Goal: Task Accomplishment & Management: Complete application form

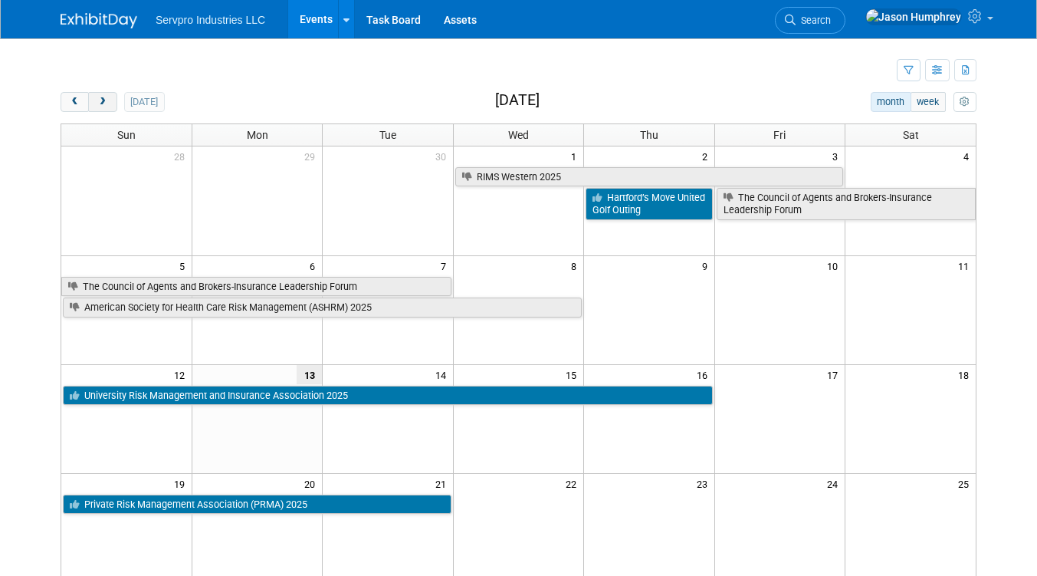
click at [100, 94] on button "next" at bounding box center [102, 102] width 28 height 20
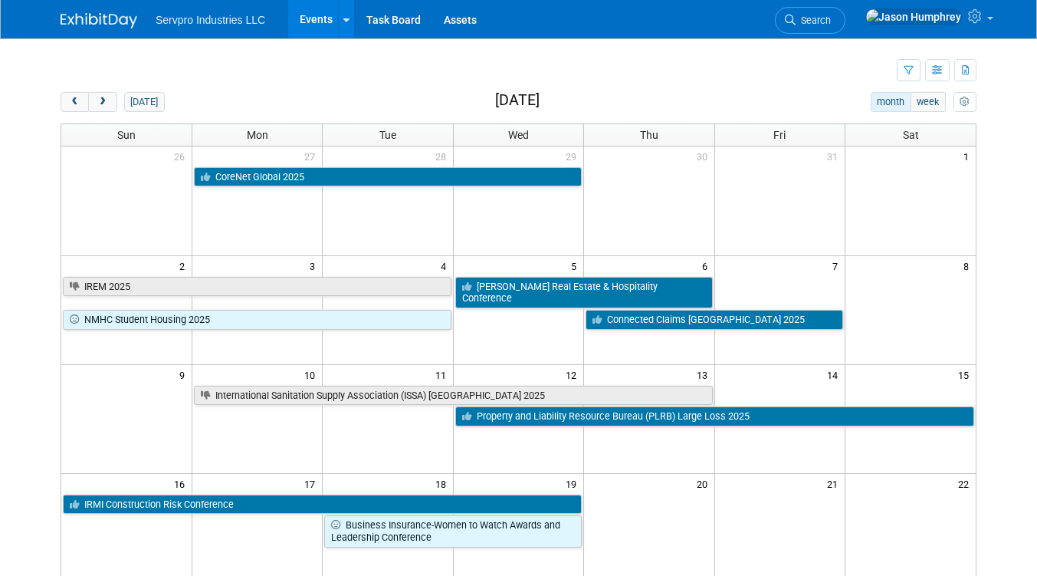
click at [294, 264] on td "3" at bounding box center [257, 264] width 130 height 19
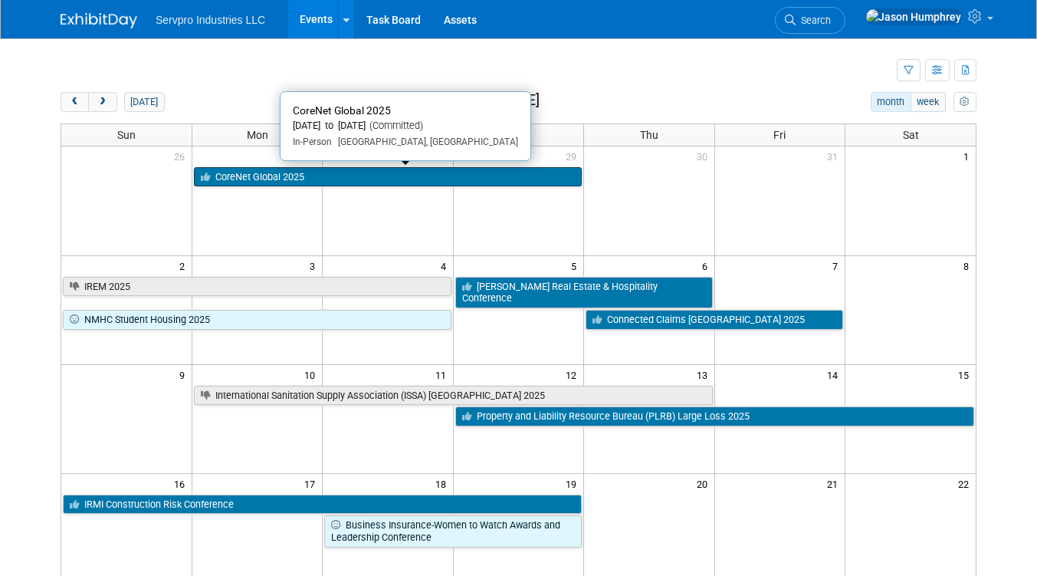
click at [253, 173] on link "CoreNet Global 2025" at bounding box center [388, 177] width 388 height 20
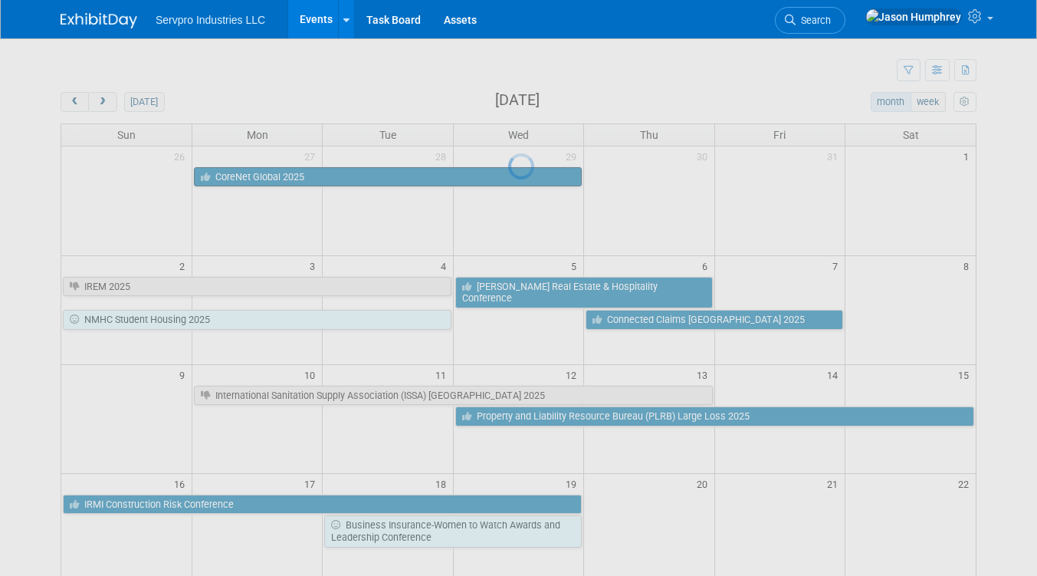
click at [508, 173] on div at bounding box center [518, 288] width 21 height 576
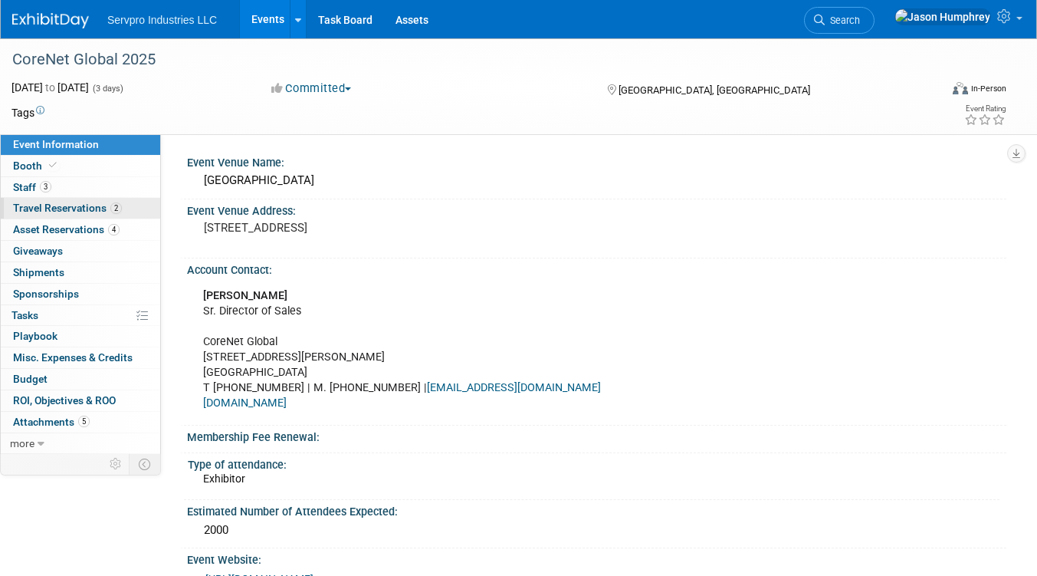
click at [71, 205] on span "Travel Reservations 2" at bounding box center [67, 208] width 109 height 12
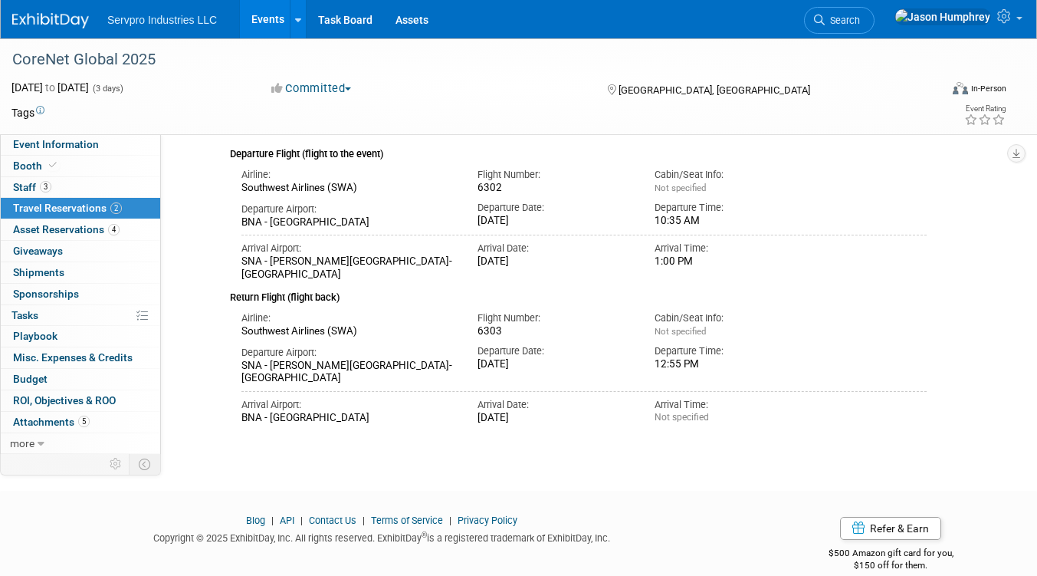
scroll to position [280, 0]
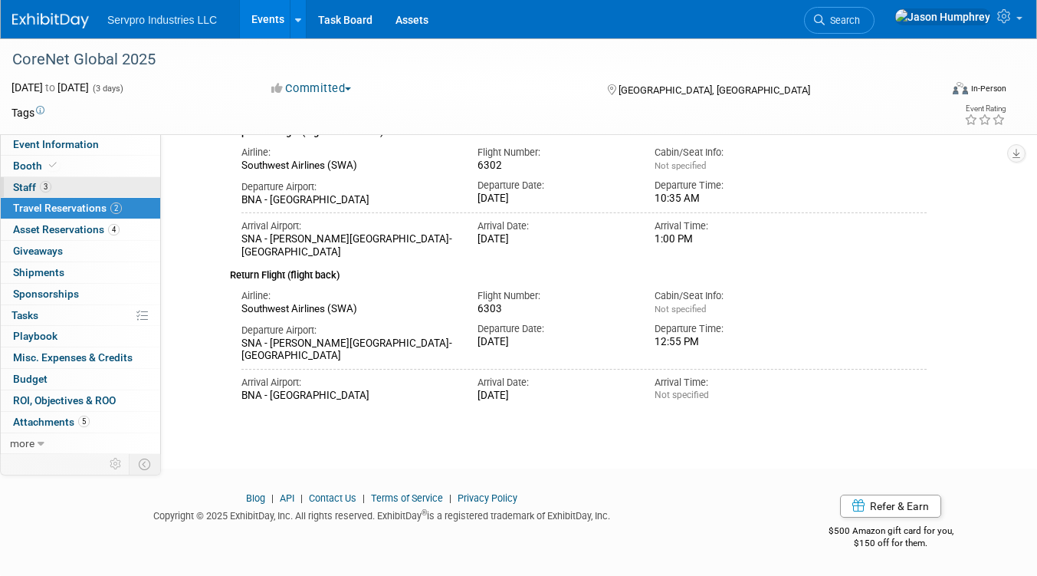
click at [20, 183] on span "Staff 3" at bounding box center [32, 187] width 38 height 12
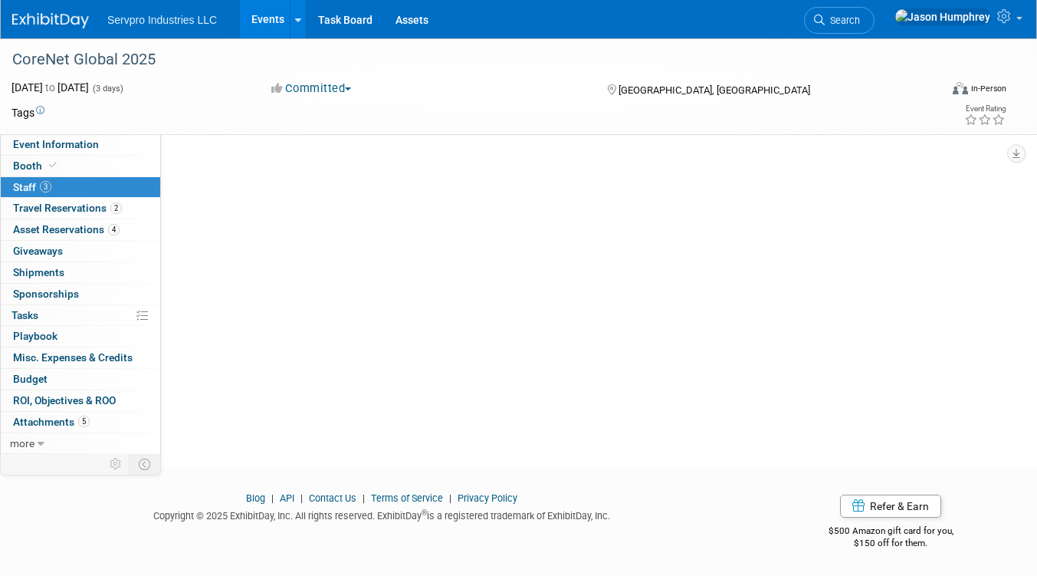
scroll to position [0, 0]
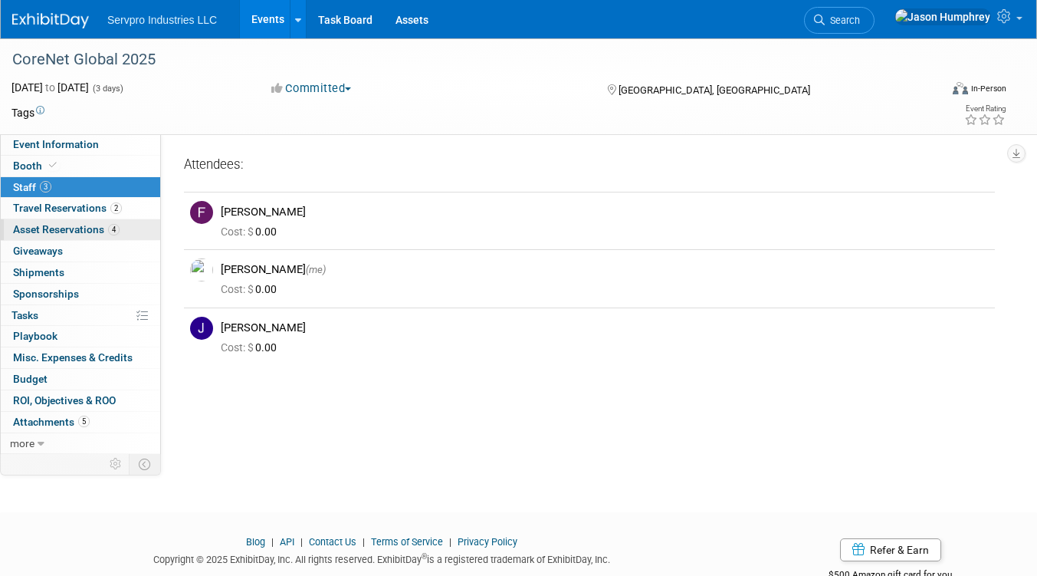
click at [71, 231] on span "Asset Reservations 4" at bounding box center [66, 229] width 107 height 12
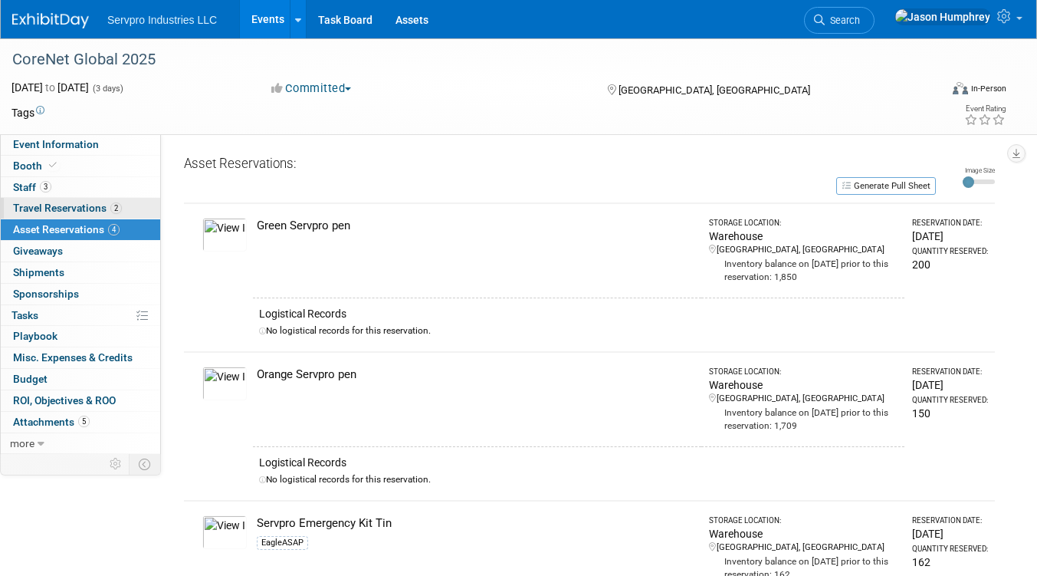
click at [57, 209] on span "Travel Reservations 2" at bounding box center [67, 208] width 109 height 12
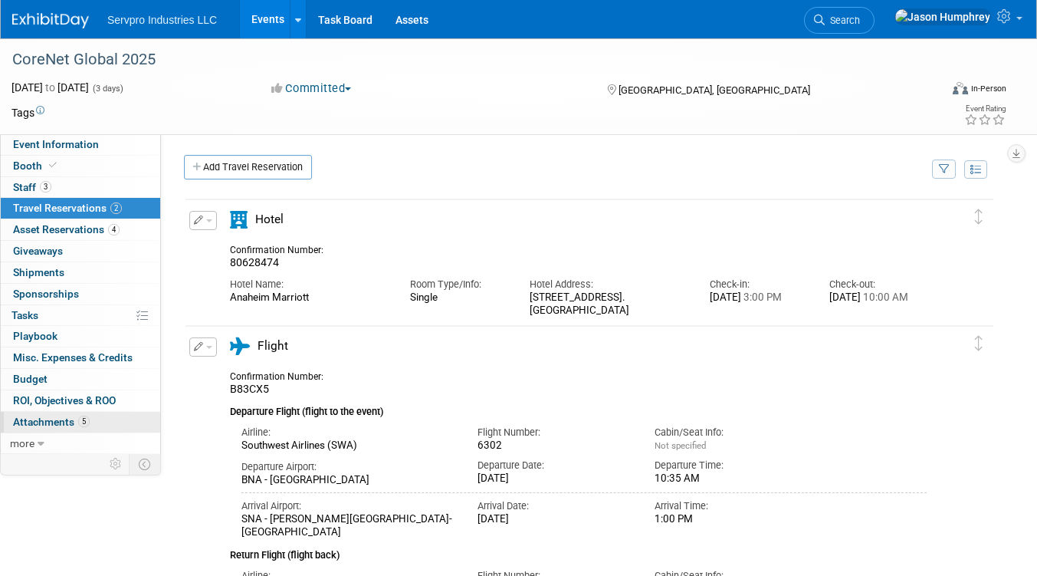
click at [48, 422] on span "Attachments 5" at bounding box center [51, 422] width 77 height 12
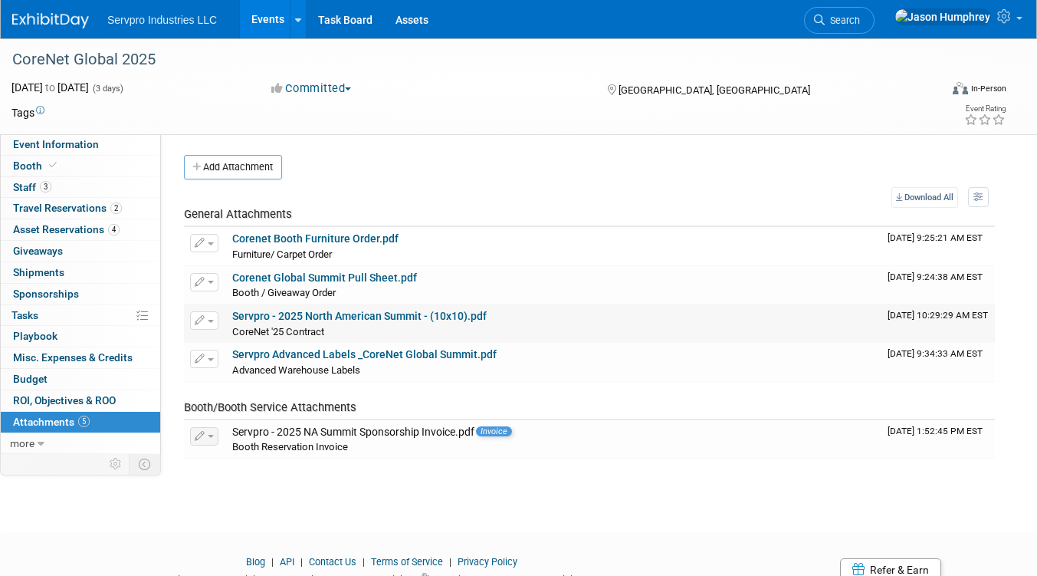
click at [314, 327] on span "CoreNet '25 Contract" at bounding box center [278, 332] width 92 height 12
click at [311, 312] on link "Servpro - 2025 North American Summit - (10x10).pdf" at bounding box center [359, 316] width 255 height 12
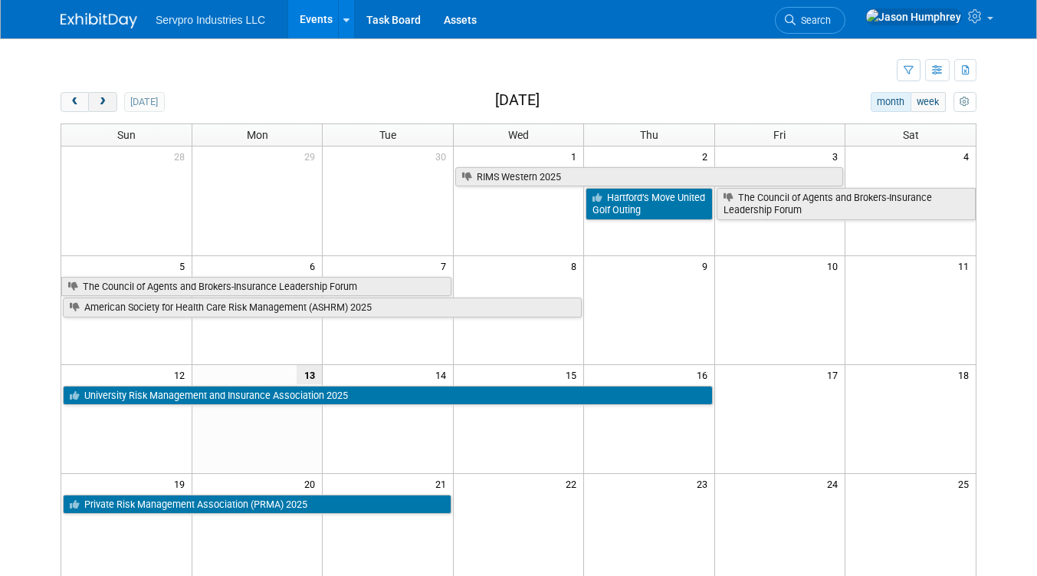
click at [99, 100] on span "next" at bounding box center [103, 102] width 12 height 10
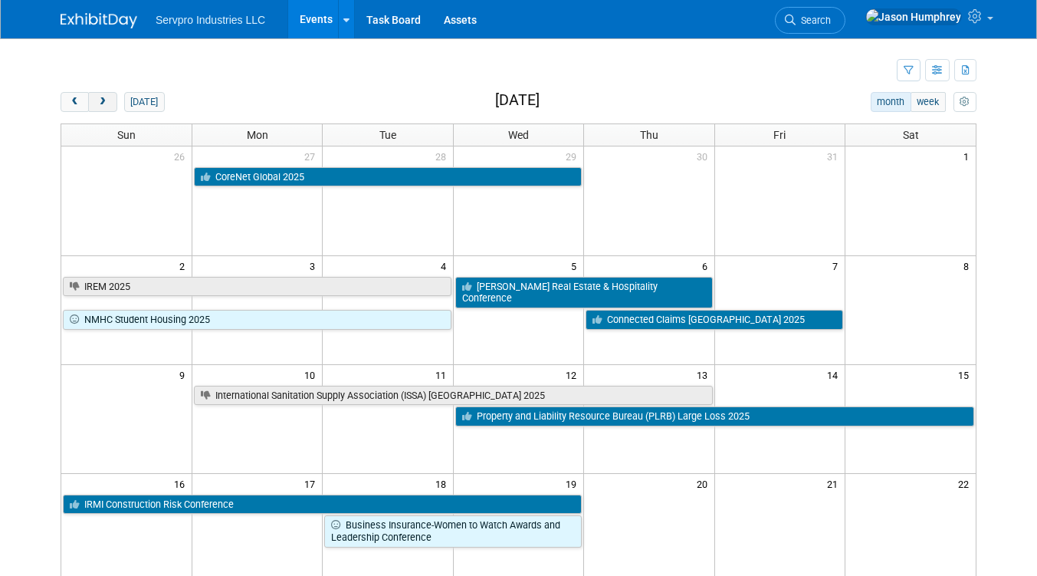
click at [99, 100] on span "next" at bounding box center [103, 102] width 12 height 10
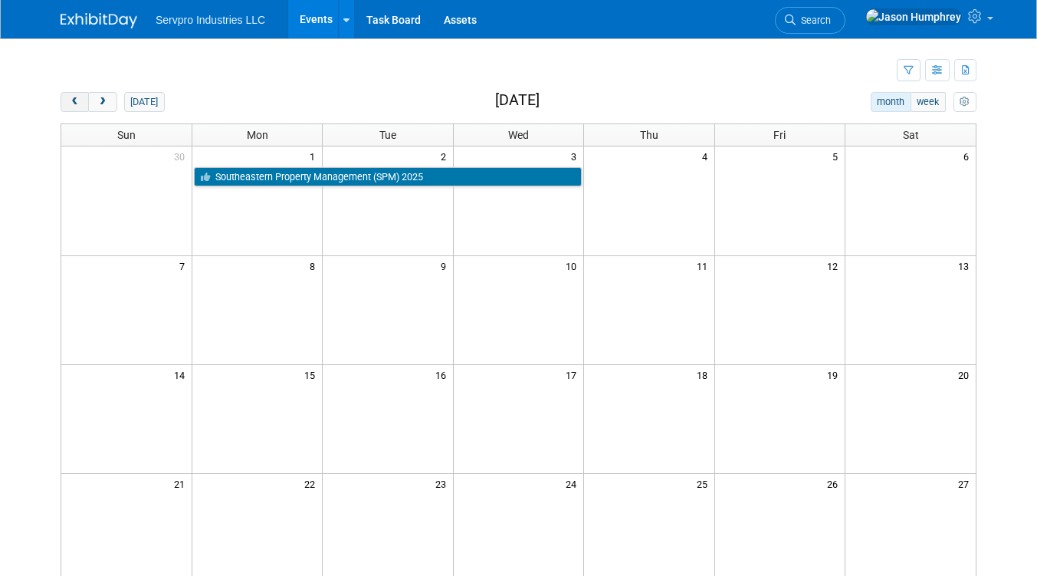
click at [75, 97] on button "prev" at bounding box center [75, 102] width 28 height 20
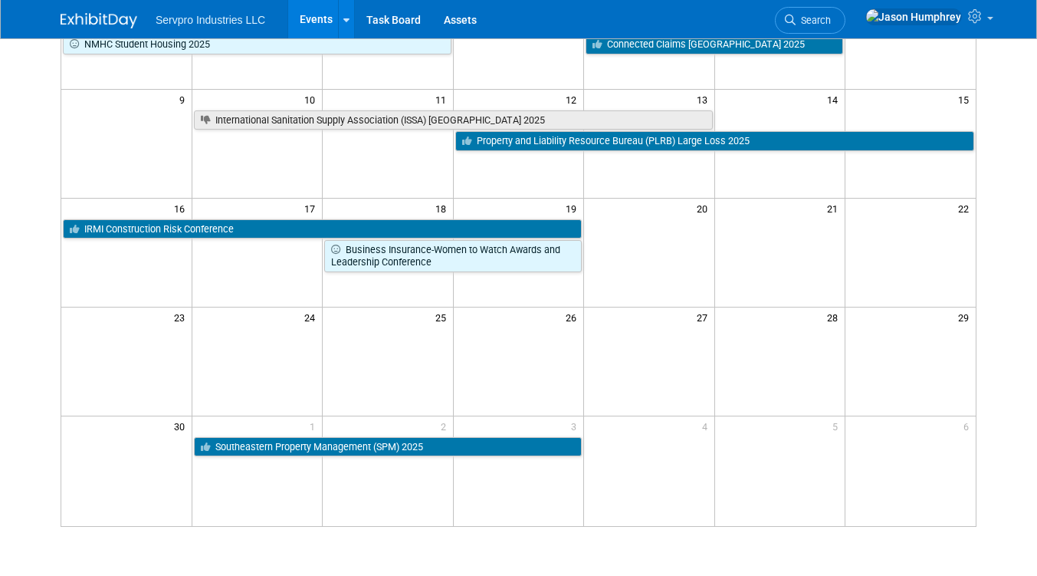
scroll to position [307, 0]
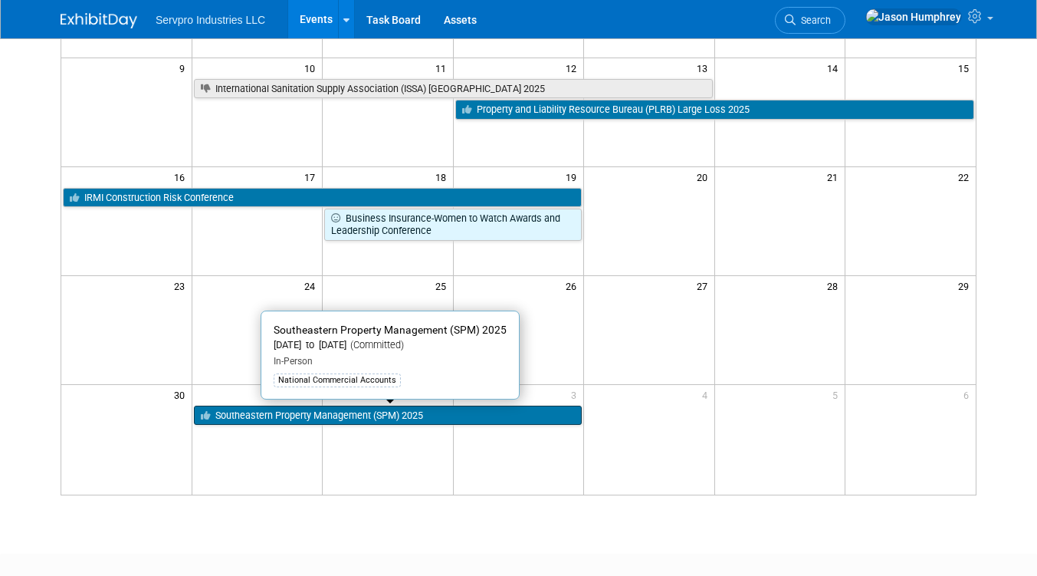
click at [365, 415] on link "Southeastern Property Management (SPM) 2025" at bounding box center [388, 416] width 388 height 20
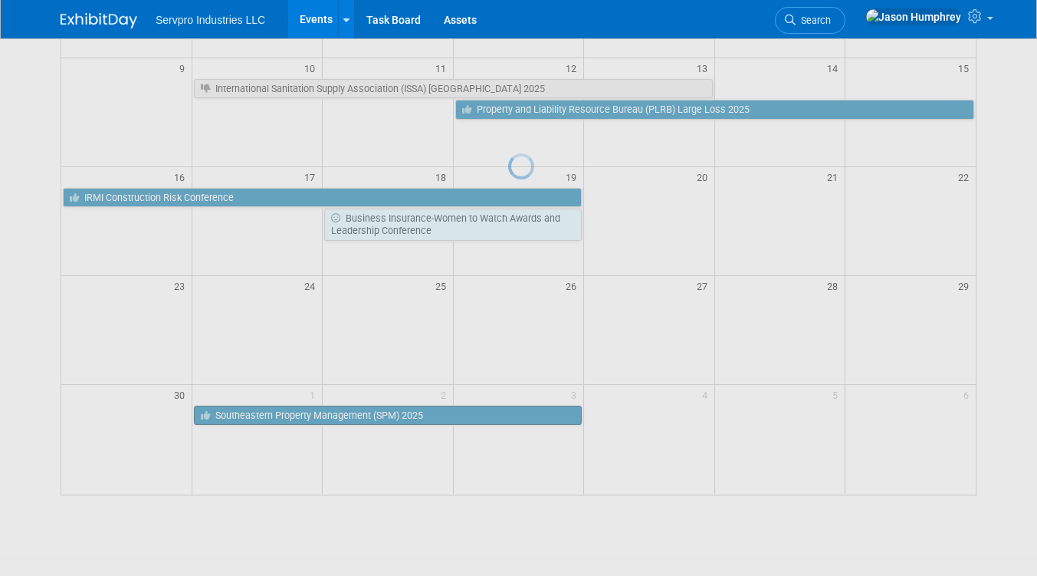
click at [508, 415] on div at bounding box center [518, 288] width 21 height 576
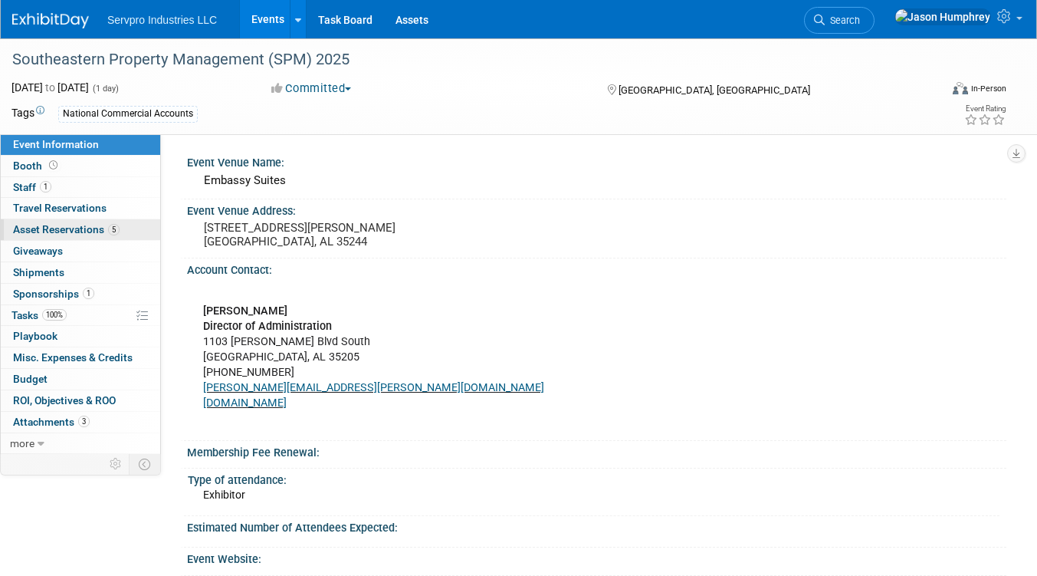
click at [61, 230] on span "Asset Reservations 5" at bounding box center [66, 229] width 107 height 12
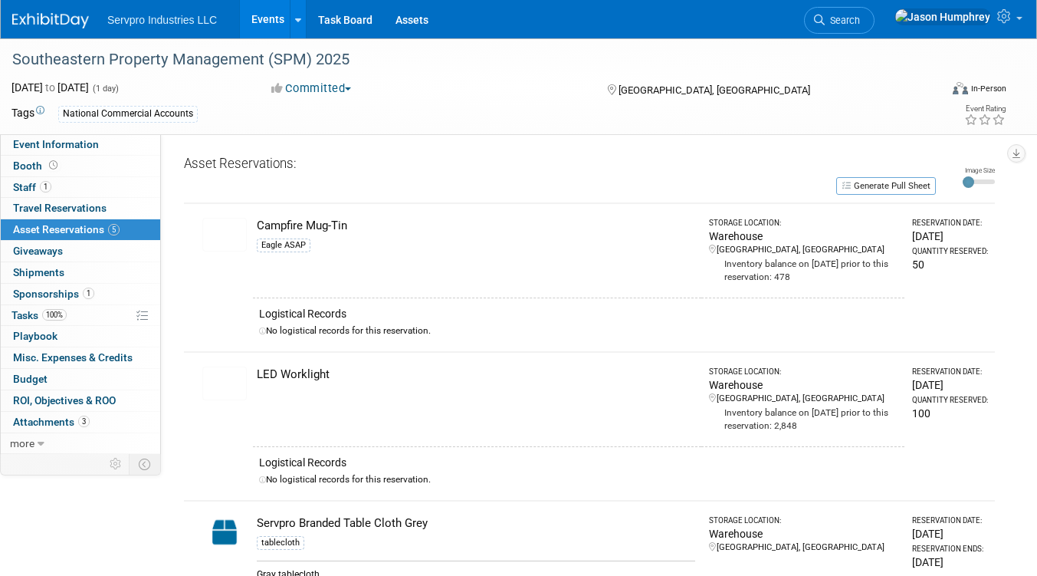
click at [232, 237] on img at bounding box center [224, 235] width 44 height 34
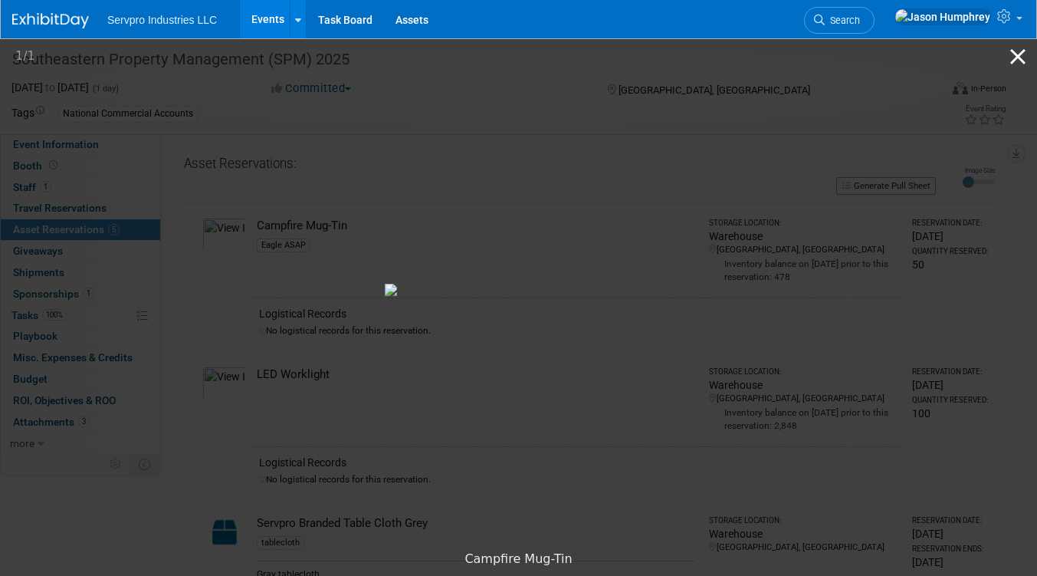
click at [1018, 59] on button "Close gallery" at bounding box center [1018, 56] width 38 height 36
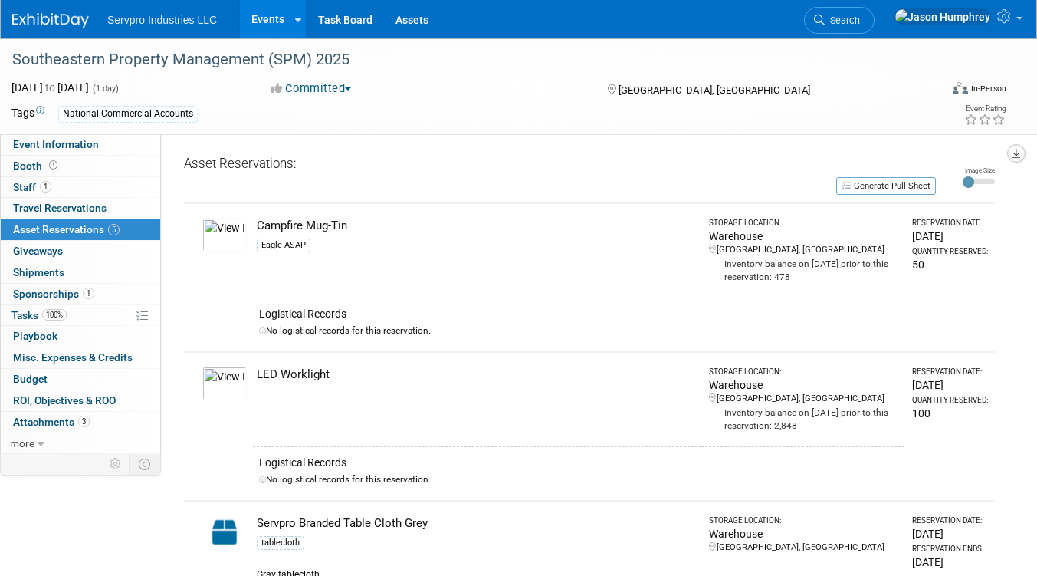
click at [1021, 155] on button "button" at bounding box center [1017, 153] width 18 height 18
click at [521, 207] on td "Campfire Mug-Tin Eagle ASAP" at bounding box center [477, 250] width 449 height 94
click at [1023, 157] on button "button" at bounding box center [1017, 153] width 18 height 18
click at [307, 228] on div "Campfire Mug-Tin" at bounding box center [476, 226] width 439 height 16
click at [41, 225] on span "Asset Reservations 5" at bounding box center [66, 229] width 107 height 12
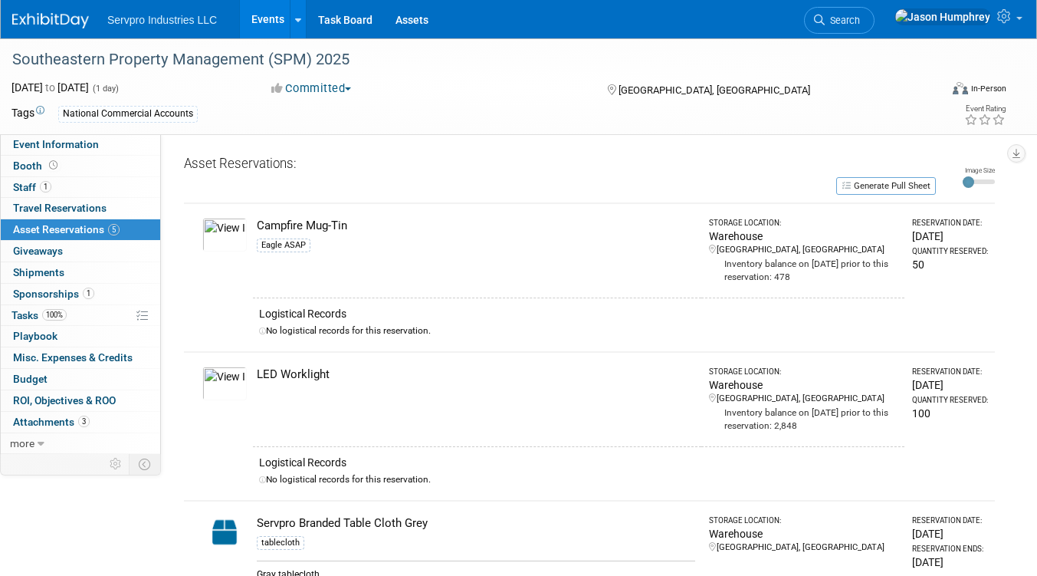
click at [146, 85] on div "Nov 3, 2025 to Nov 3, 2025 (1 day)" at bounding box center [128, 87] width 232 height 15
click at [28, 182] on span "Staff 1" at bounding box center [32, 187] width 38 height 12
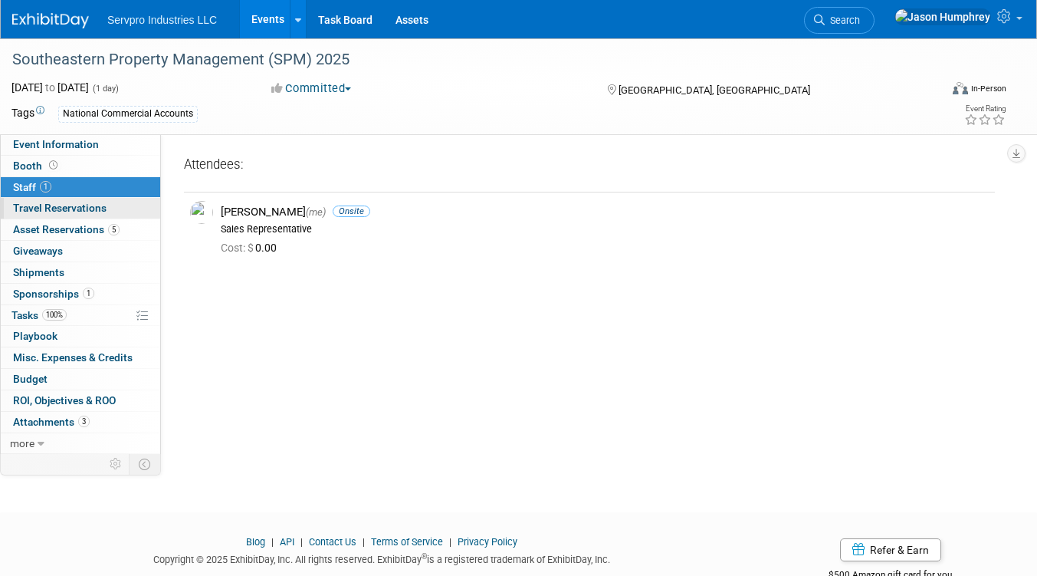
click at [64, 210] on span "Travel Reservations 0" at bounding box center [60, 208] width 94 height 12
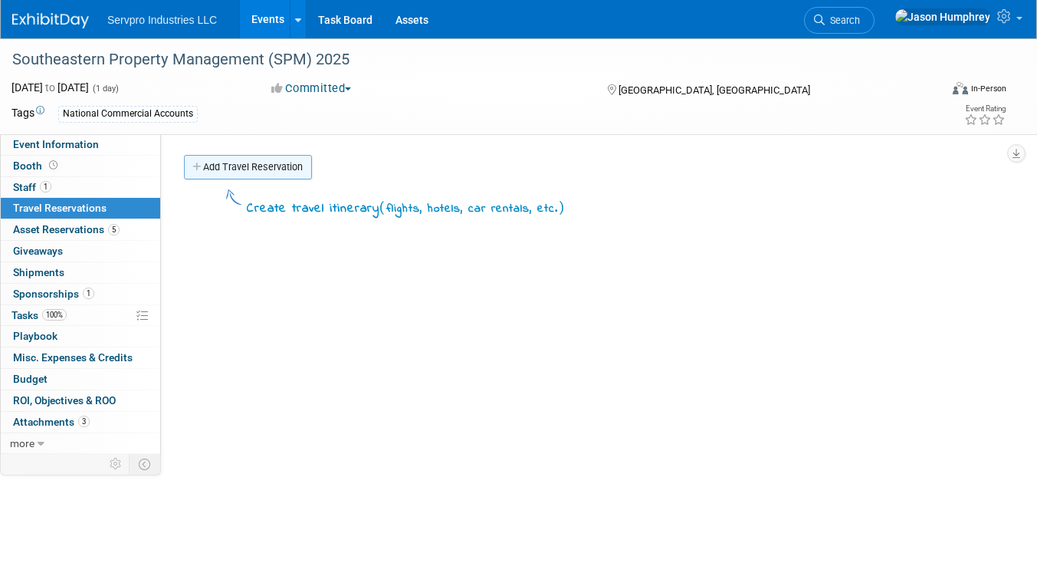
click at [223, 164] on link "Add Travel Reservation" at bounding box center [248, 167] width 128 height 25
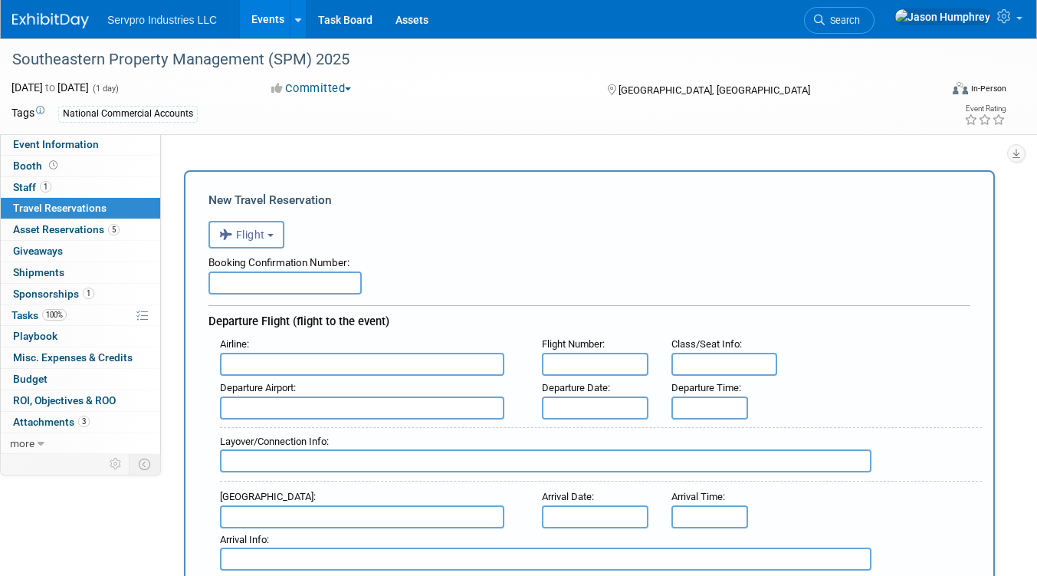
click at [281, 235] on button "Flight" at bounding box center [247, 235] width 76 height 28
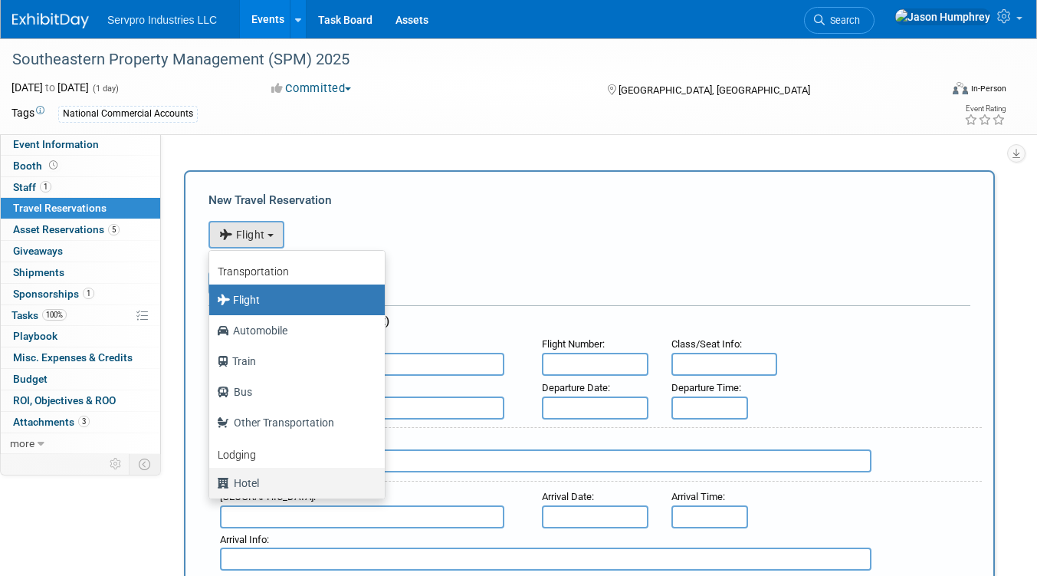
click at [246, 485] on label "Hotel" at bounding box center [293, 483] width 153 height 25
click at [212, 485] on input "Hotel" at bounding box center [207, 481] width 10 height 10
select select "6"
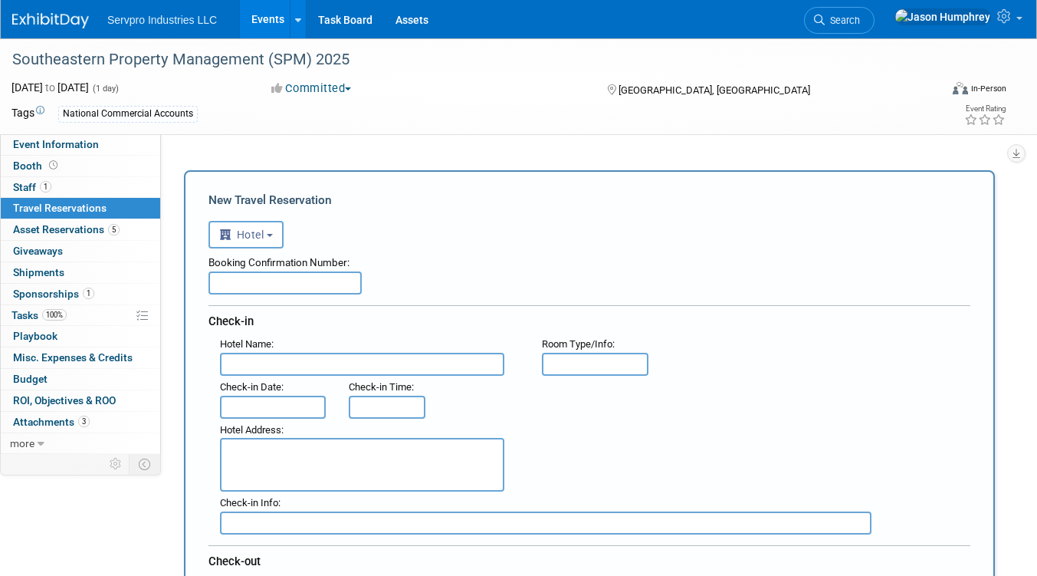
click at [243, 284] on input "text" at bounding box center [285, 282] width 153 height 23
type input "96528299"
click at [266, 360] on input "text" at bounding box center [362, 364] width 284 height 23
click at [266, 360] on input "Residence Inn by Marriott" at bounding box center [362, 364] width 284 height 23
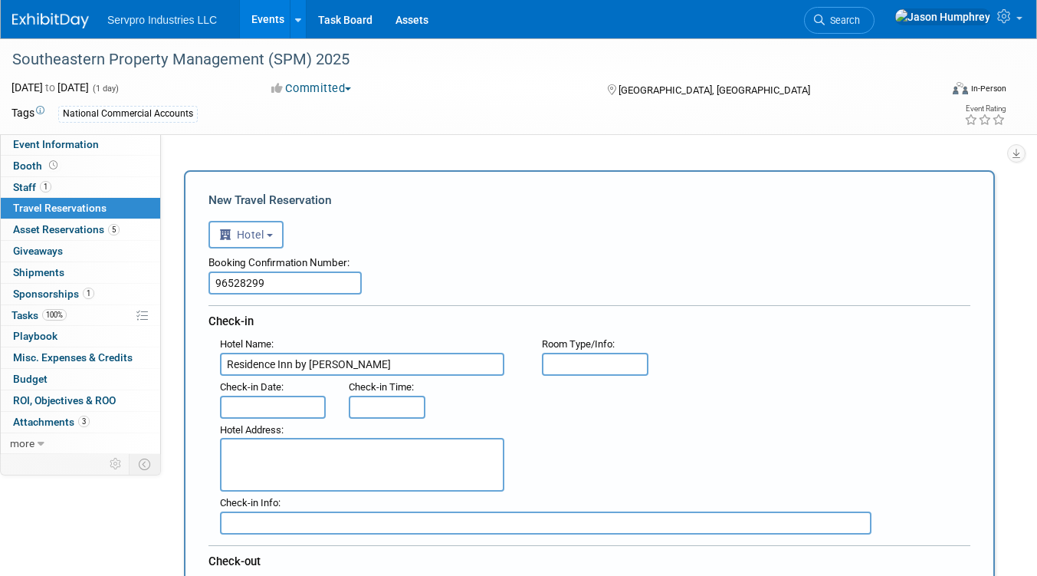
type input "Residence Inn by Marriott"
click at [272, 405] on input "text" at bounding box center [273, 407] width 106 height 23
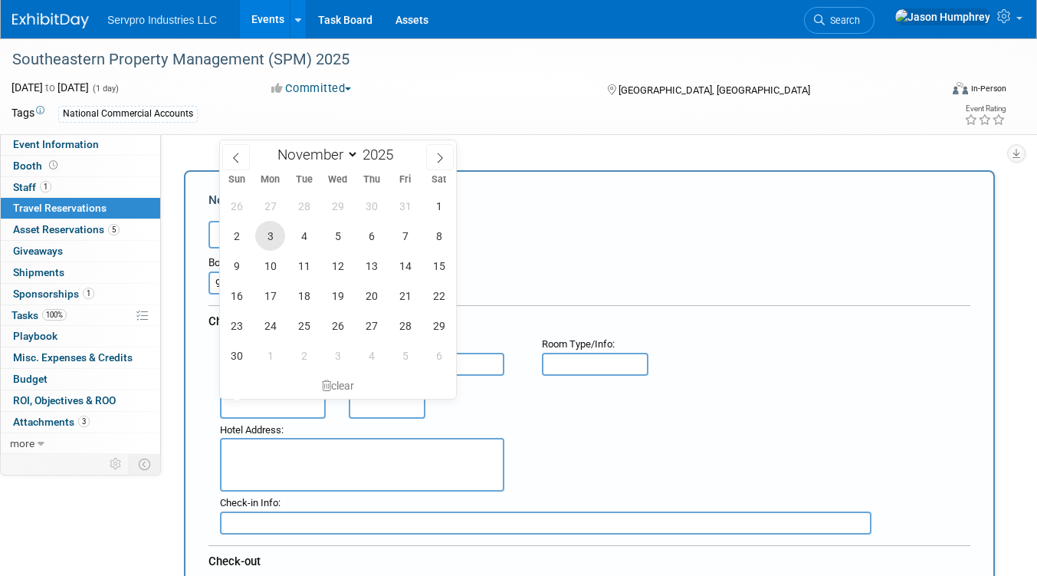
click at [275, 238] on span "3" at bounding box center [270, 236] width 30 height 30
type input "Nov 3, 2025"
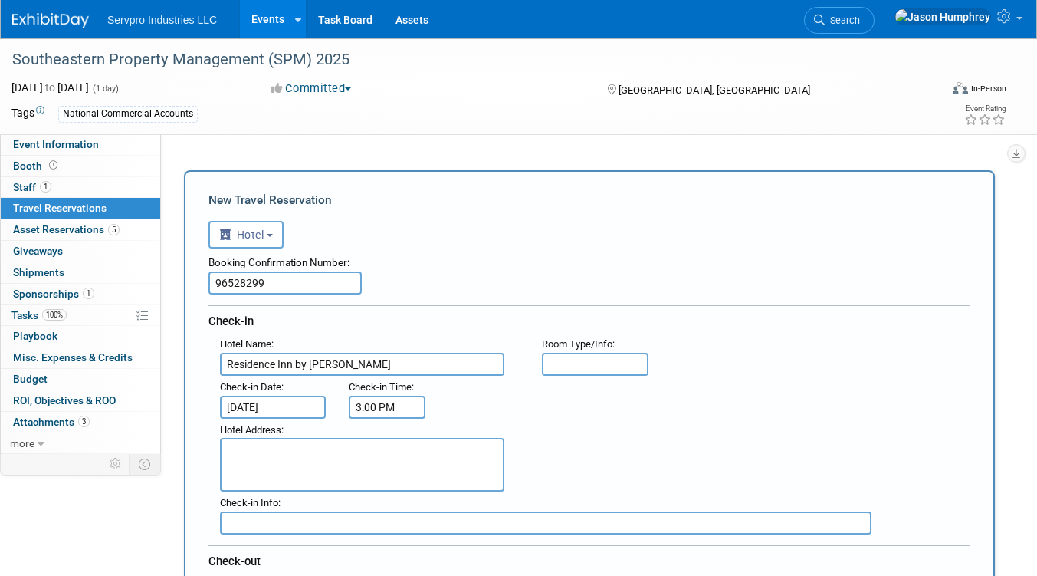
click at [392, 402] on input "3:00 PM" at bounding box center [387, 407] width 77 height 23
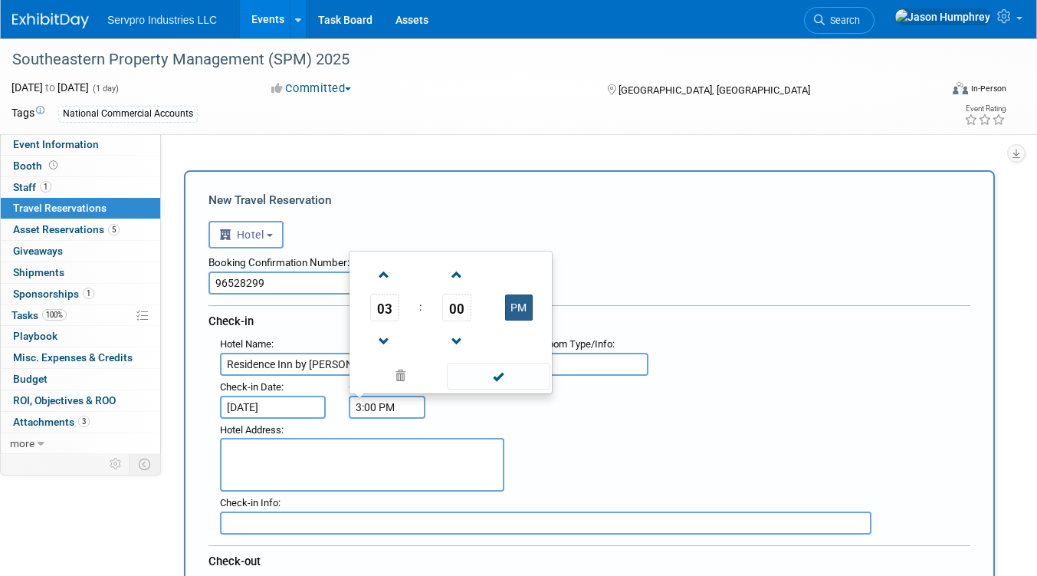
click at [522, 304] on button "PM" at bounding box center [519, 307] width 28 height 26
click at [522, 304] on button "AM" at bounding box center [519, 307] width 28 height 26
type input "3:00 PM"
click at [377, 463] on textarea at bounding box center [362, 465] width 284 height 54
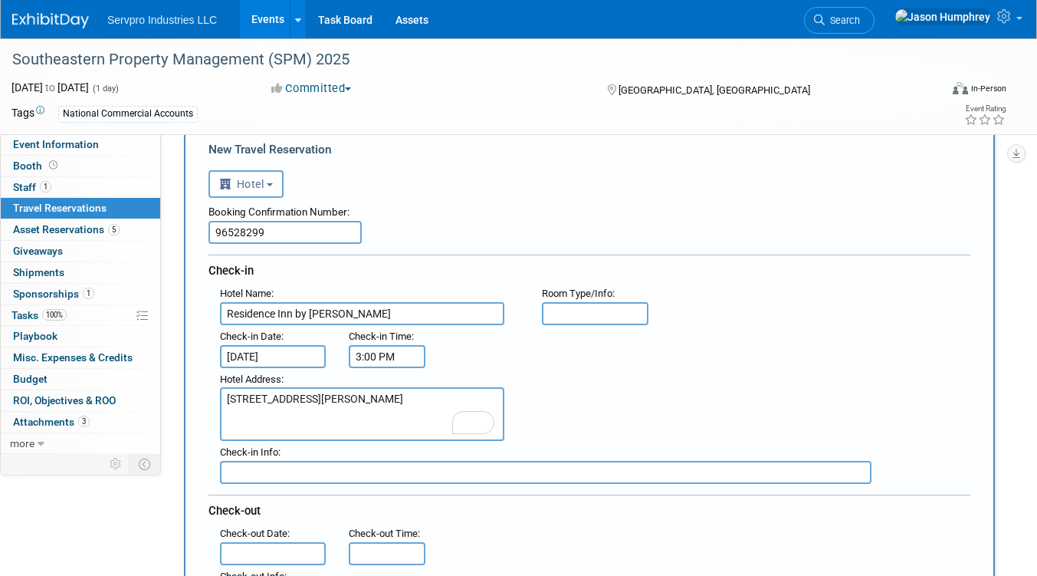
scroll to position [77, 0]
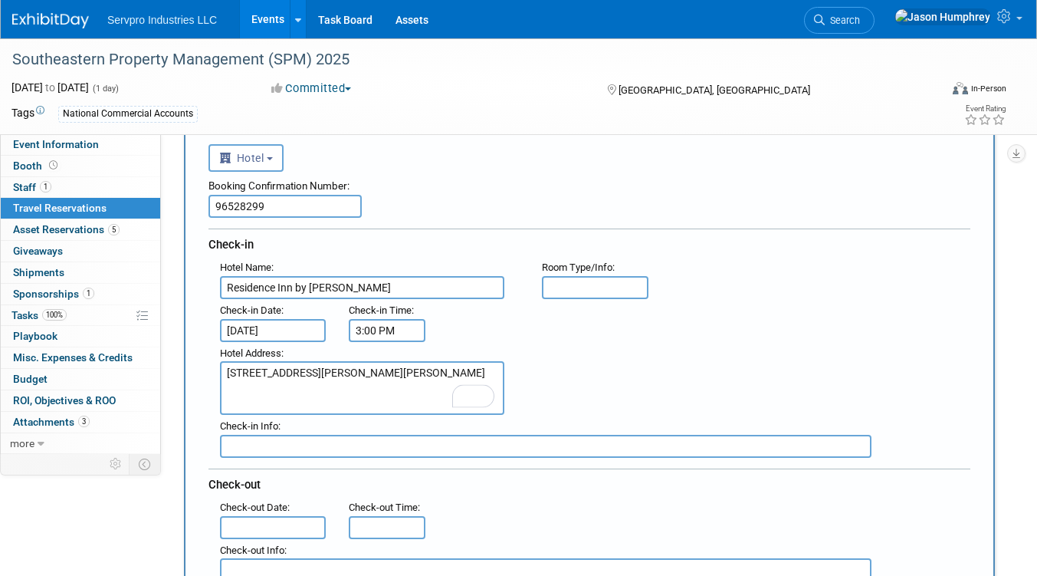
type textarea "2725 John Hawkins Parkway Hoover, AL 35224"
click at [275, 520] on input "text" at bounding box center [273, 527] width 106 height 23
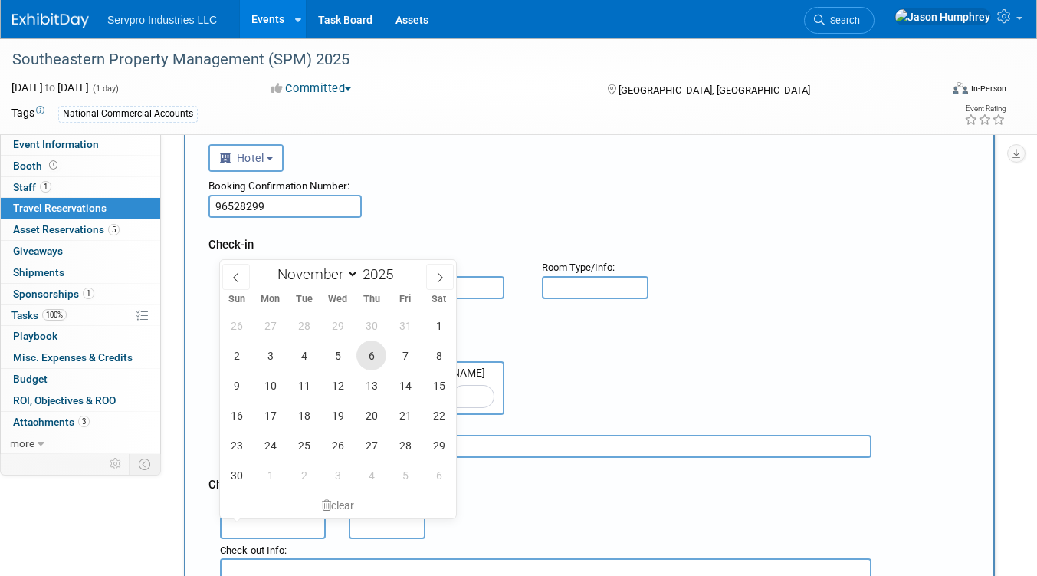
click at [378, 353] on span "6" at bounding box center [372, 355] width 30 height 30
type input "Nov 6, 2025"
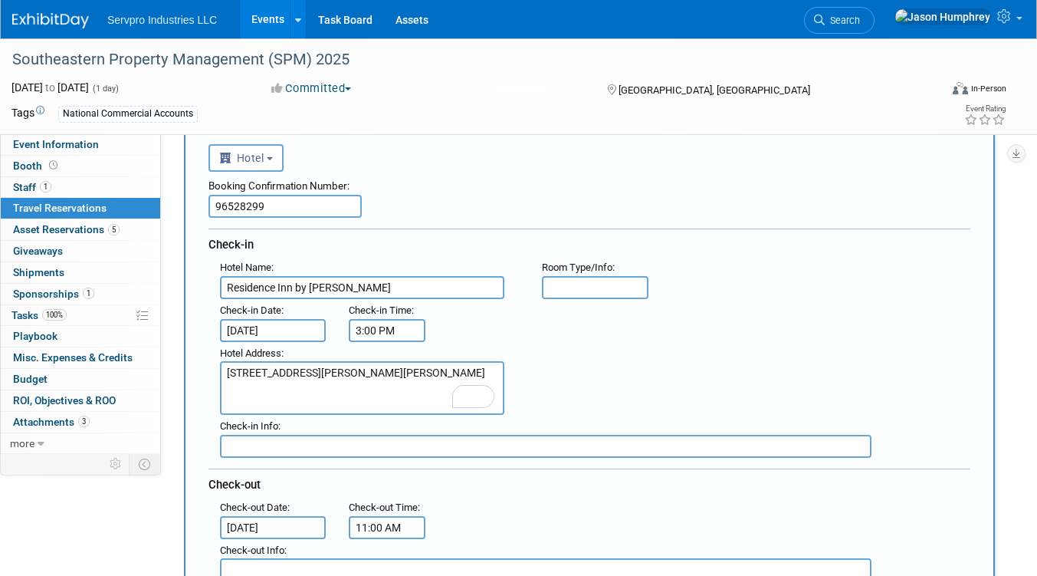
click at [378, 530] on input "11:00 AM" at bounding box center [387, 527] width 77 height 23
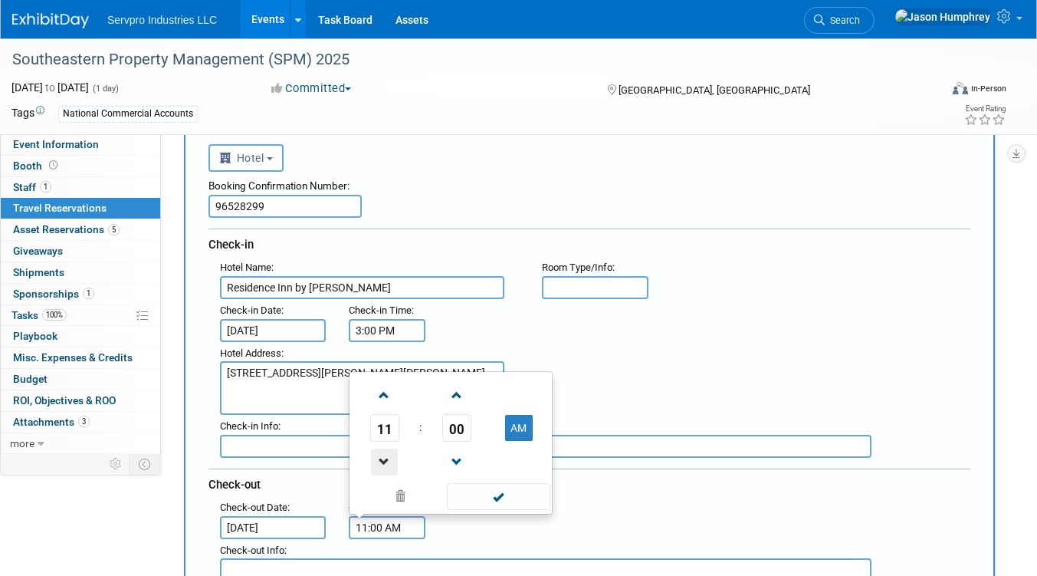
click at [382, 460] on span at bounding box center [384, 462] width 27 height 27
type input "10:00 AM"
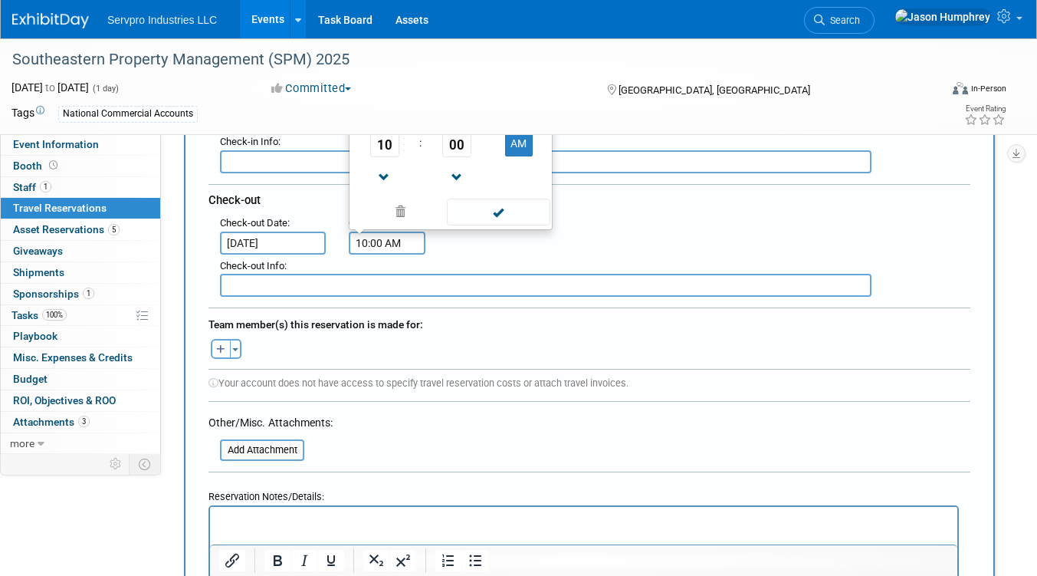
scroll to position [460, 0]
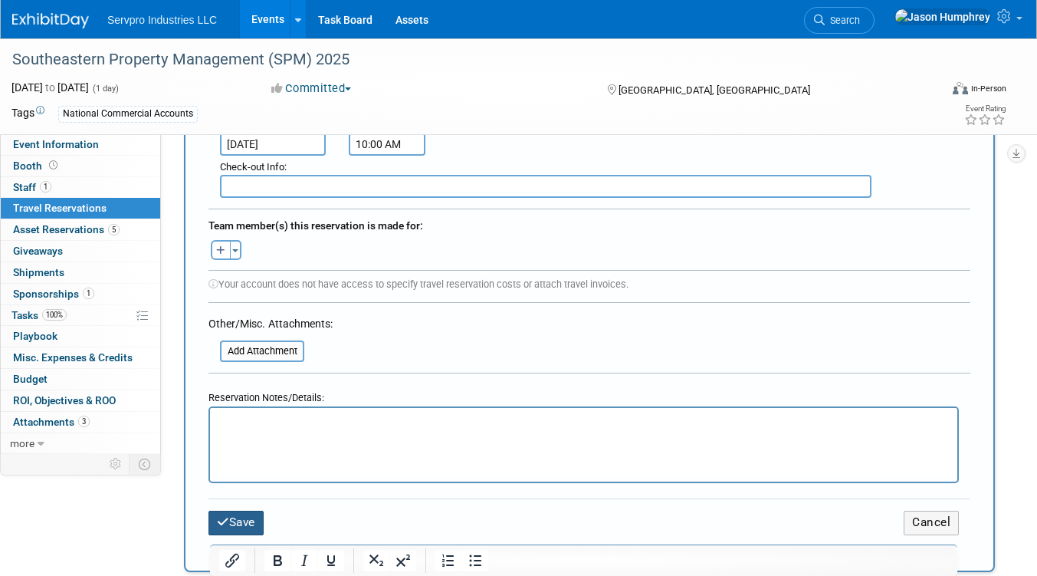
click at [247, 524] on button "Save" at bounding box center [236, 523] width 55 height 24
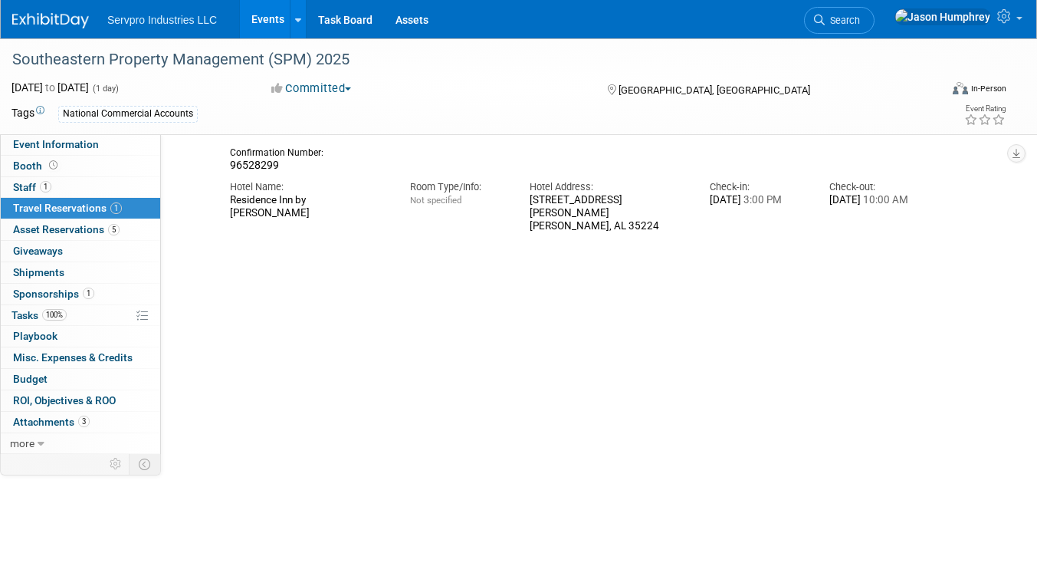
scroll to position [248, 0]
